Goal: Find specific page/section: Find specific page/section

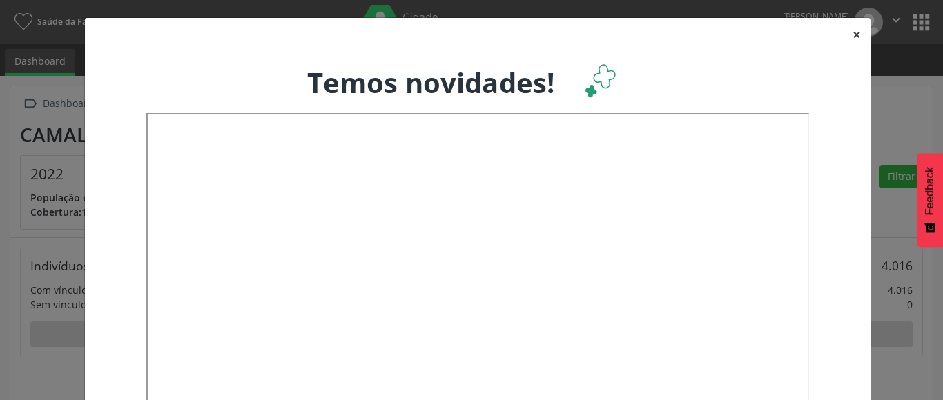
click at [849, 39] on button "×" at bounding box center [857, 35] width 28 height 34
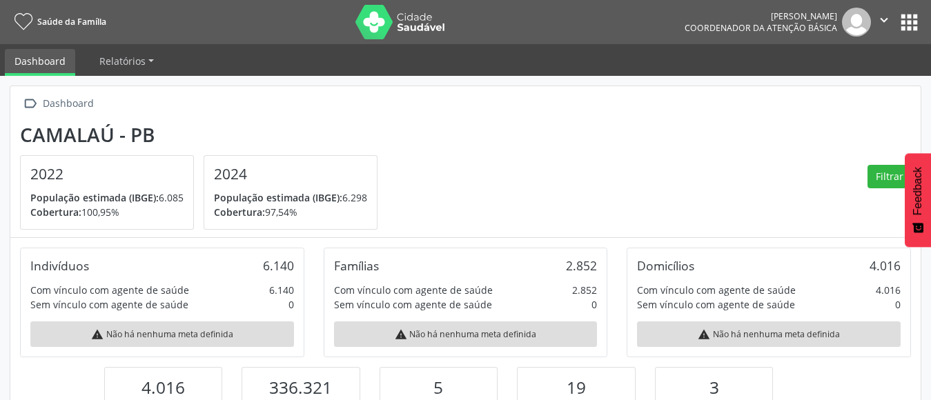
click at [898, 23] on button "apps" at bounding box center [910, 22] width 24 height 24
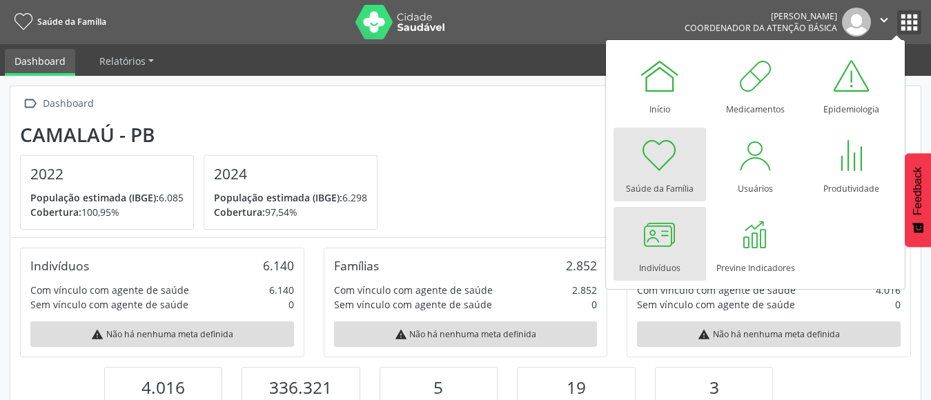
scroll to position [228, 303]
click at [641, 238] on div at bounding box center [659, 234] width 41 height 41
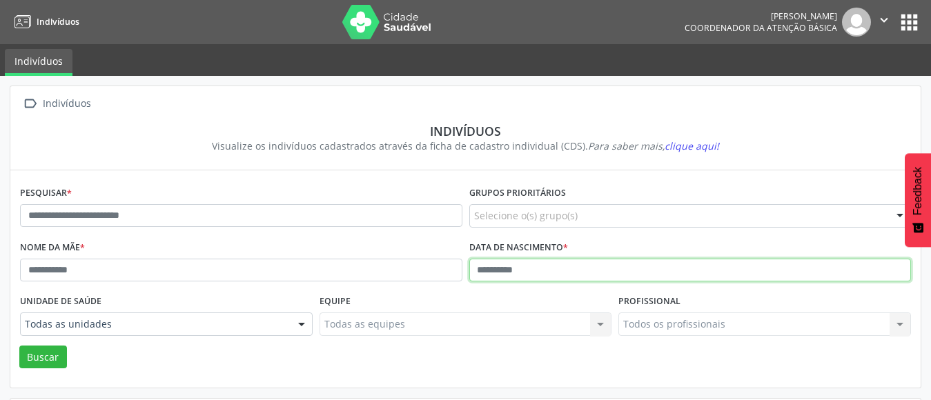
click at [470, 271] on input "text" at bounding box center [690, 270] width 443 height 23
type input "**********"
click at [19, 346] on button "Buscar" at bounding box center [43, 357] width 48 height 23
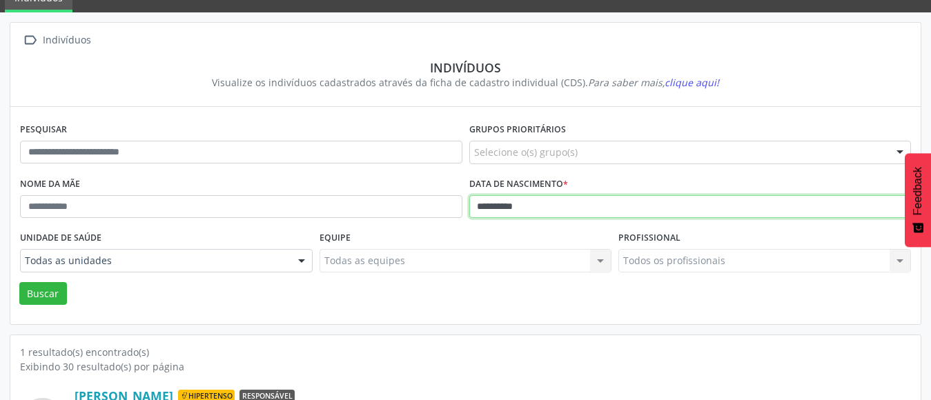
scroll to position [163, 0]
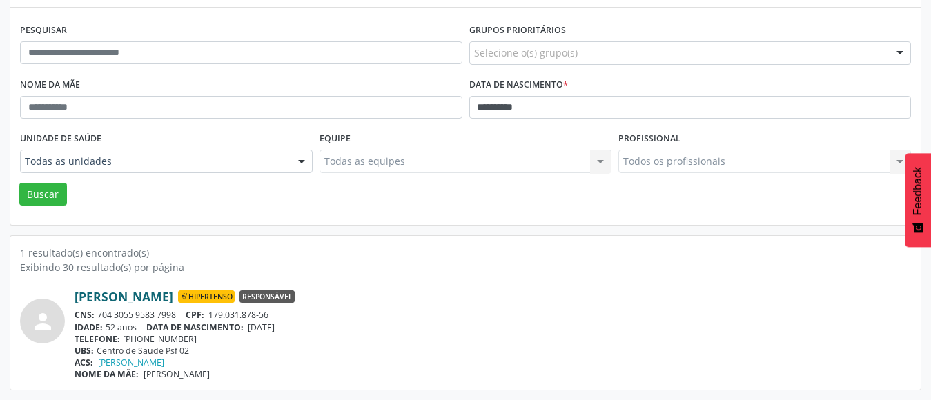
click at [173, 294] on link "Maria Irenilda Alves Bezerra" at bounding box center [124, 296] width 99 height 15
